Goal: Task Accomplishment & Management: Use online tool/utility

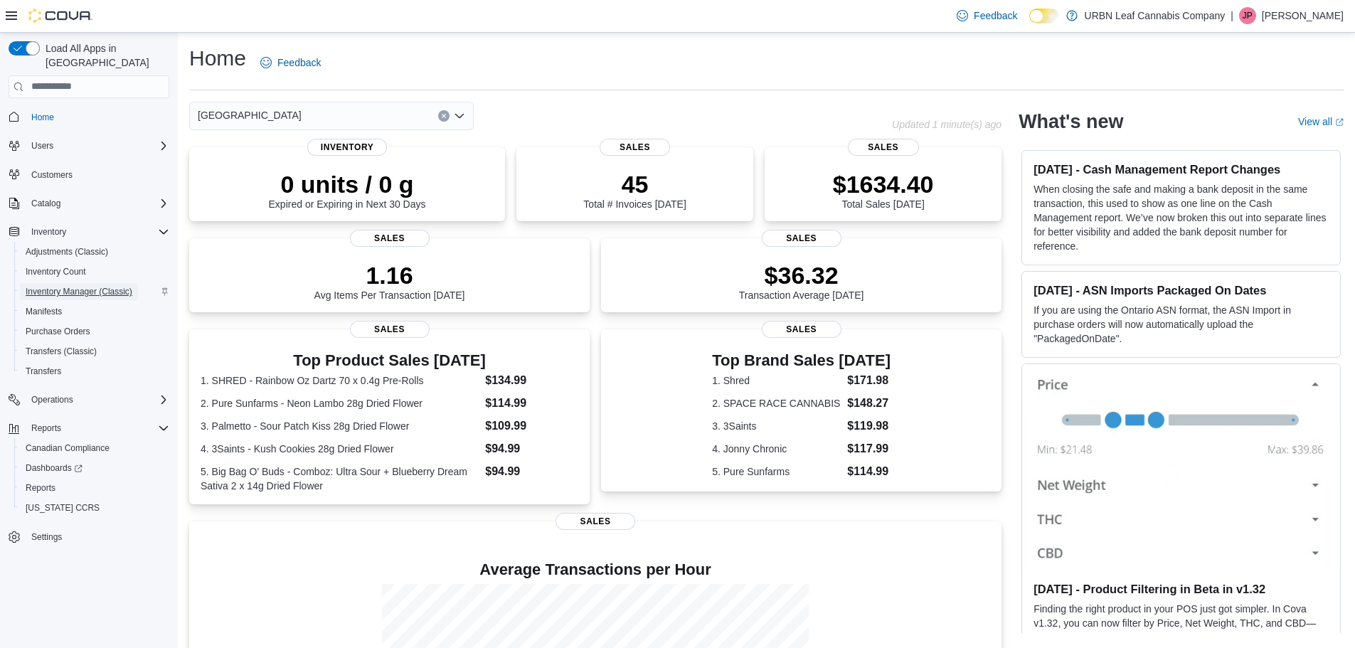
click at [68, 286] on span "Inventory Manager (Classic)" at bounding box center [79, 291] width 107 height 11
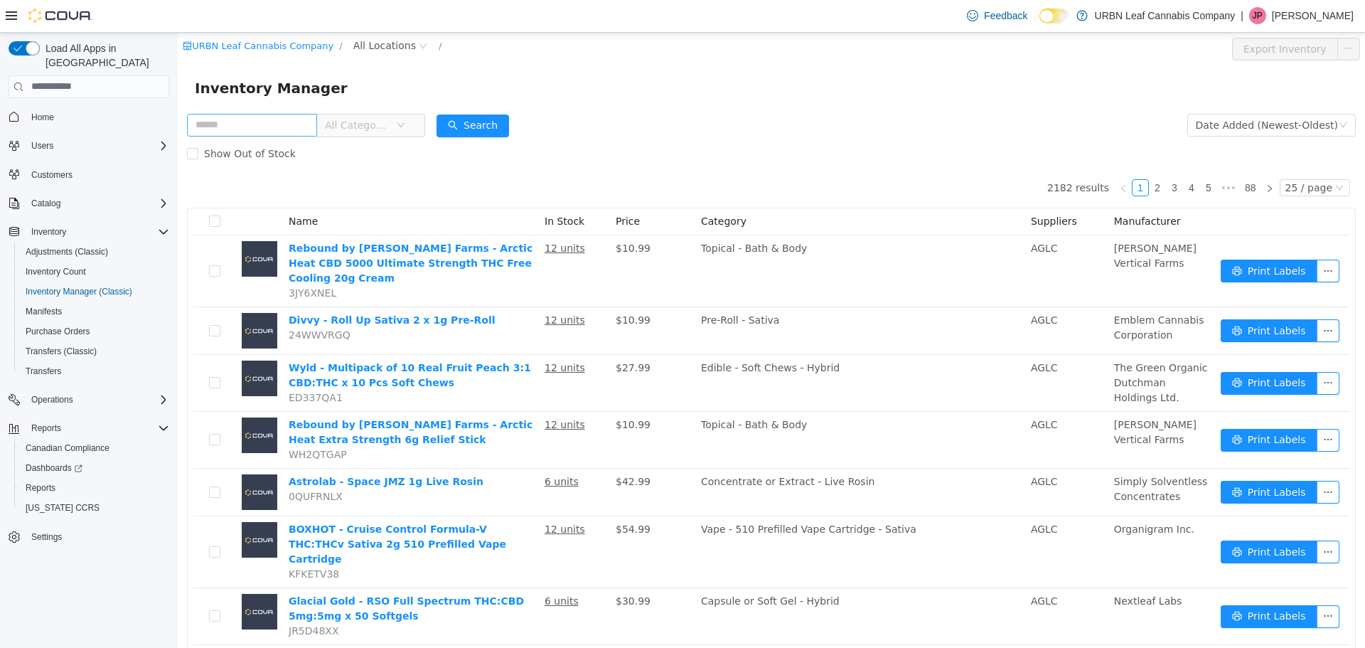
click at [294, 122] on input "text" at bounding box center [252, 124] width 130 height 23
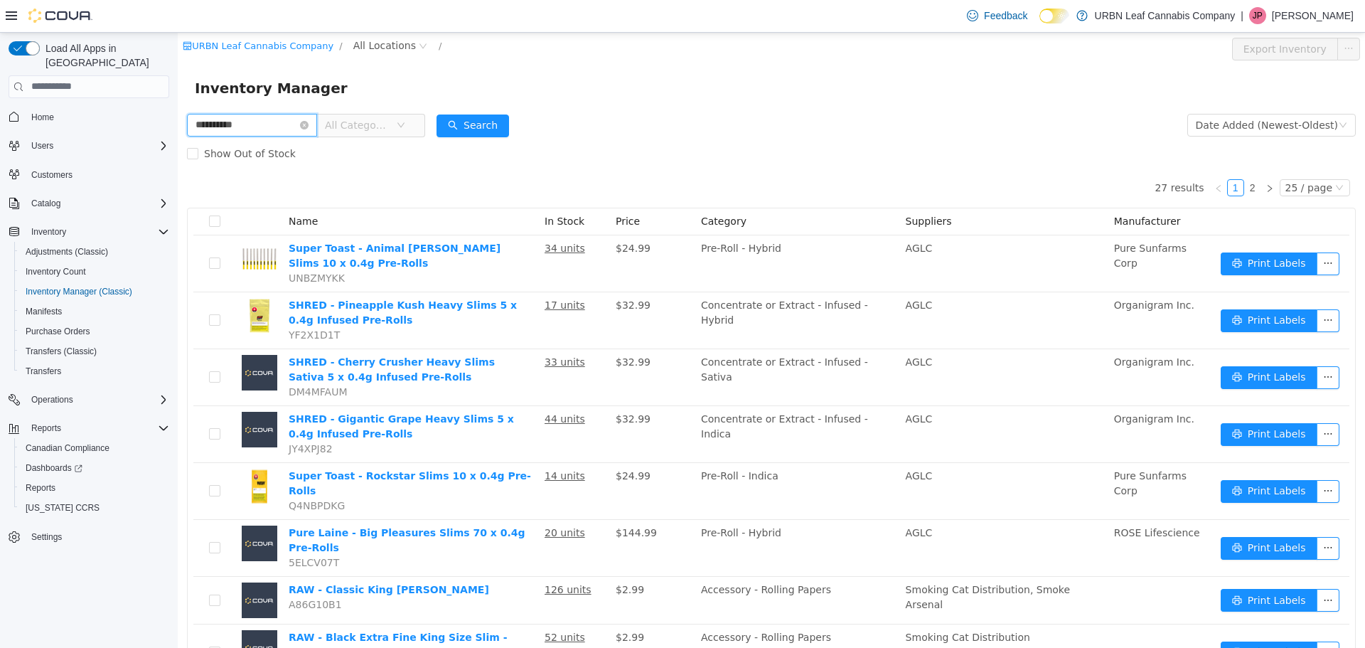
click at [264, 136] on span "**********" at bounding box center [306, 124] width 238 height 23
type input "*****"
